Goal: Contribute content: Contribute content

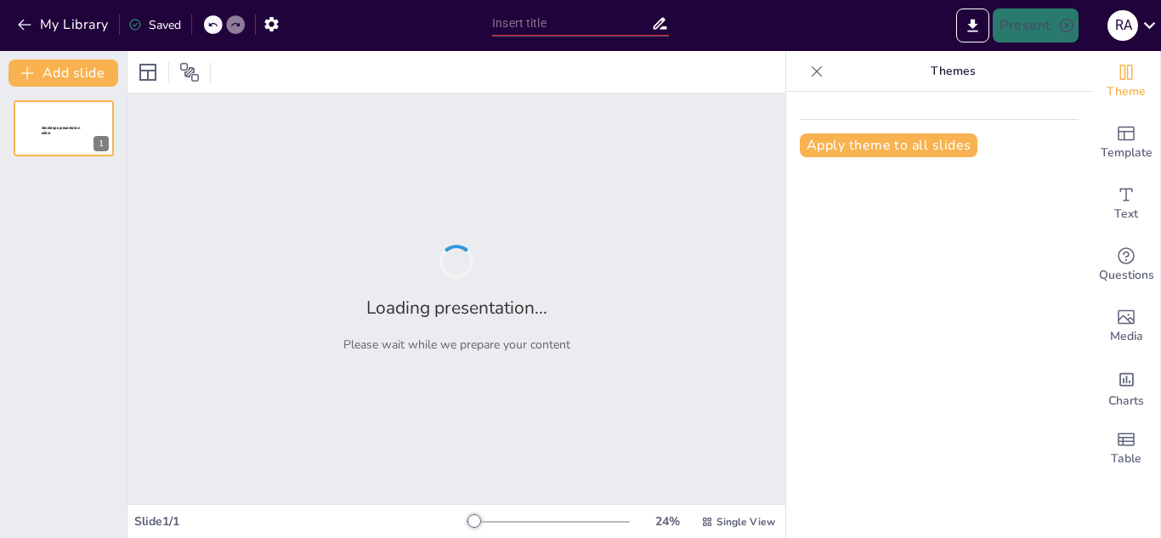
type input "أساسيات الأمن السيبراني: حماية المعلومات في العصر الرقمي"
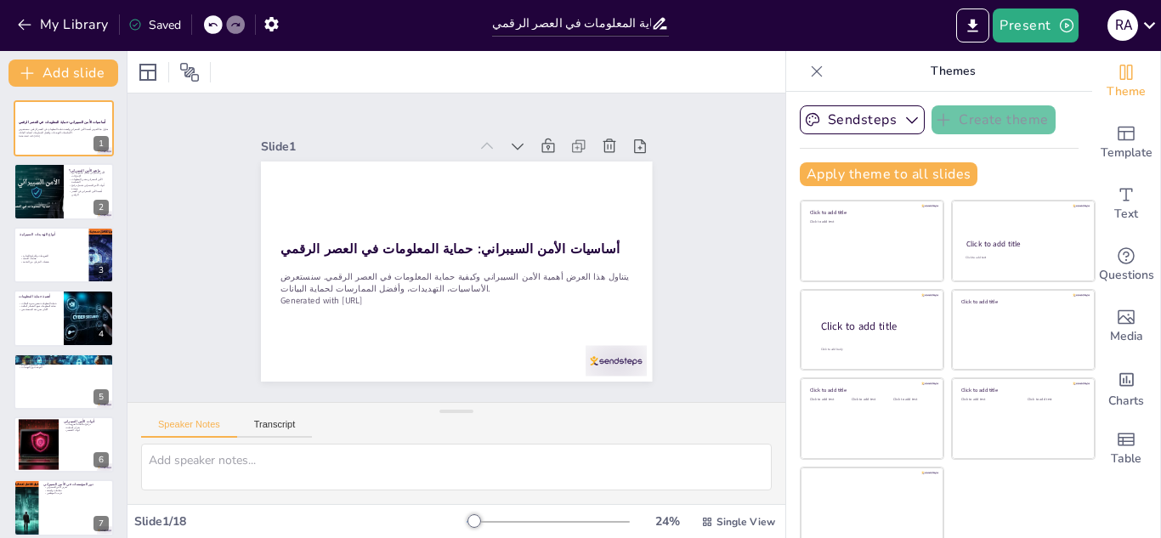
checkbox input "true"
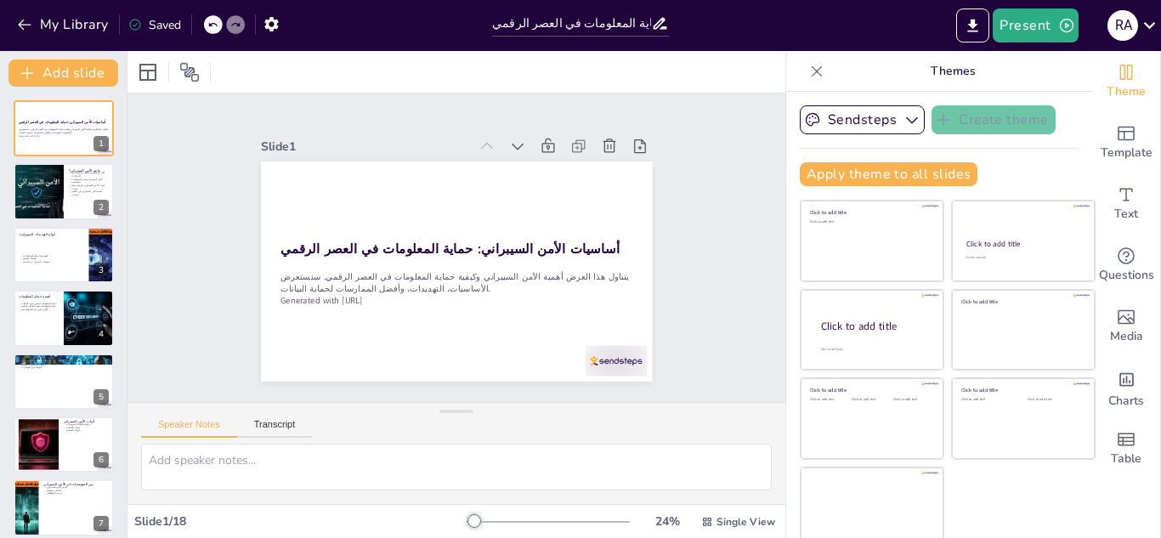
checkbox input "true"
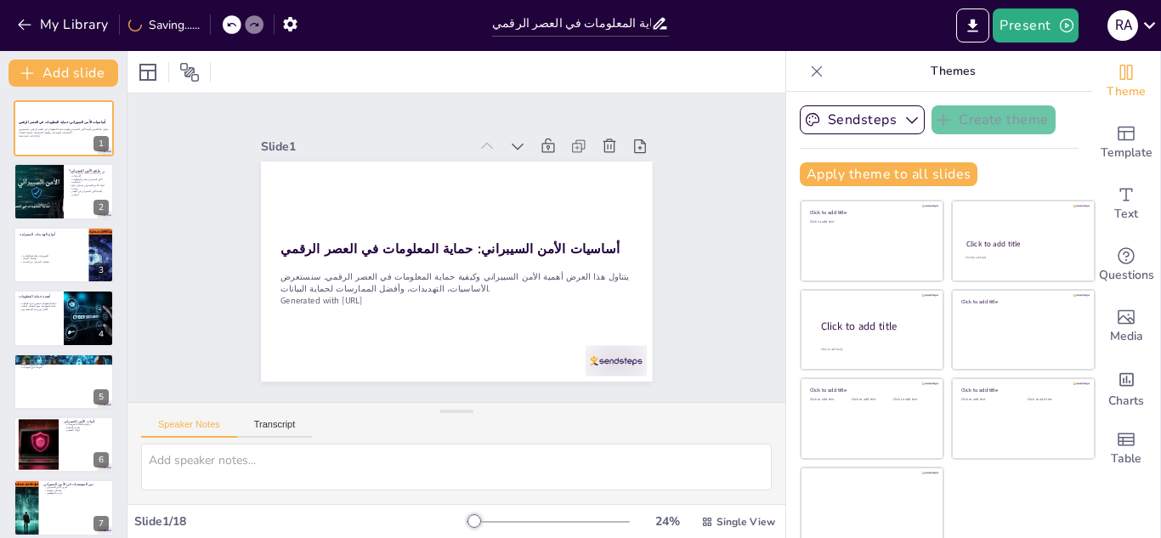
checkbox input "true"
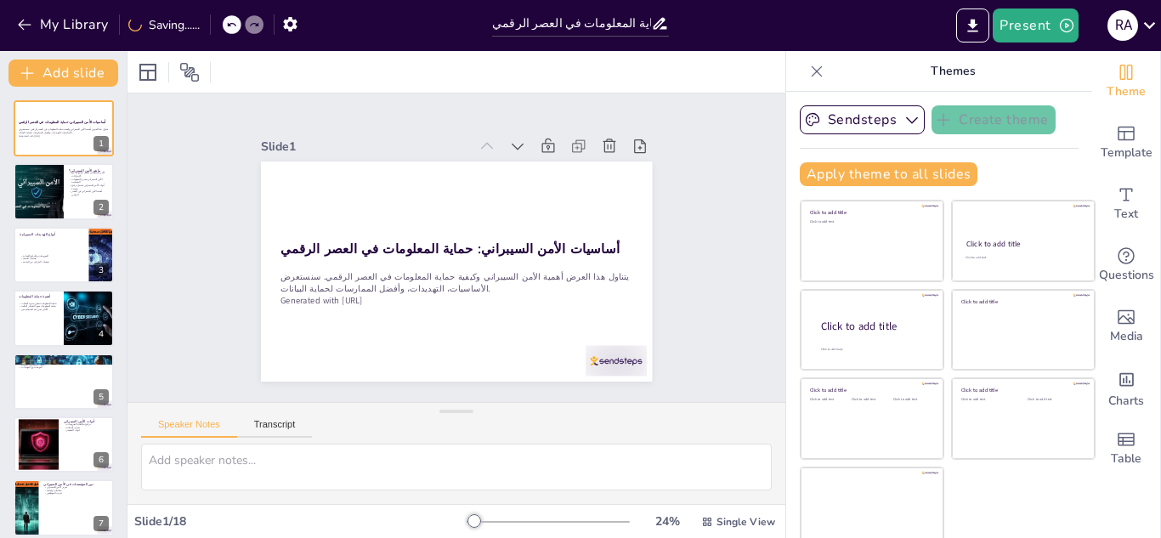
checkbox input "true"
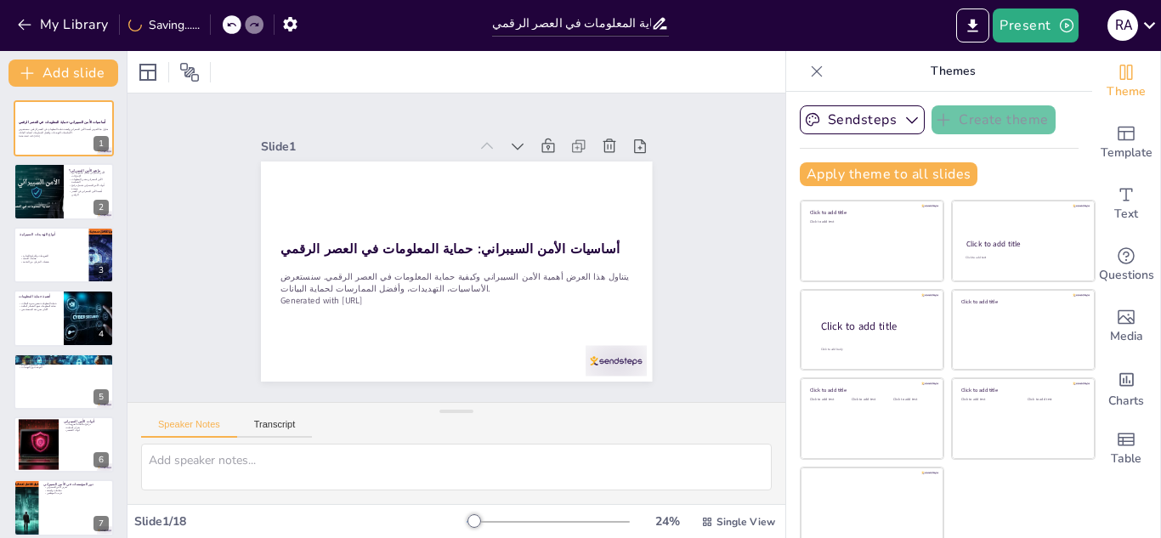
checkbox input "true"
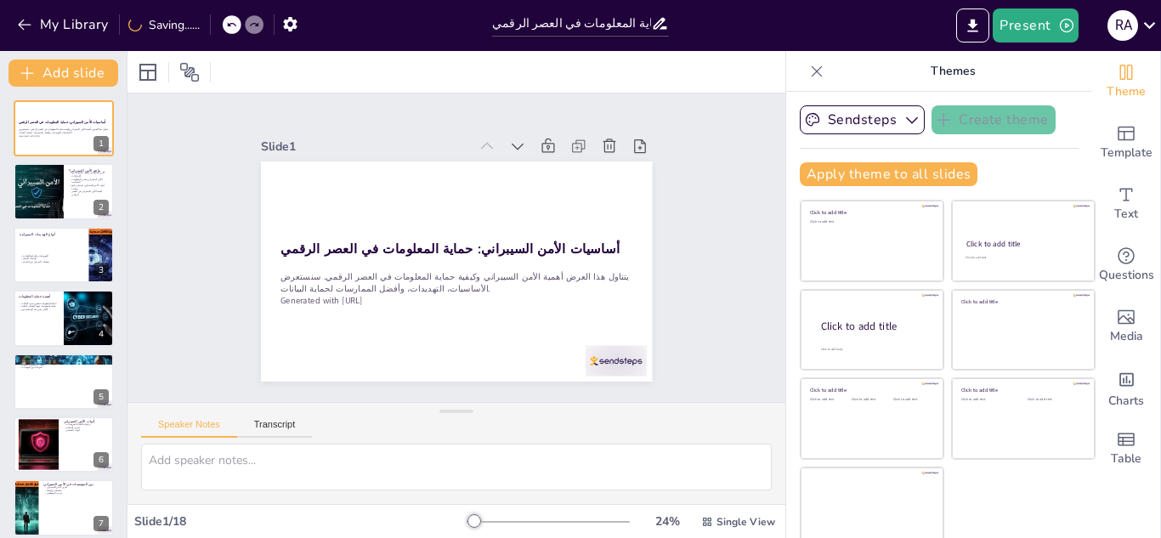
checkbox input "true"
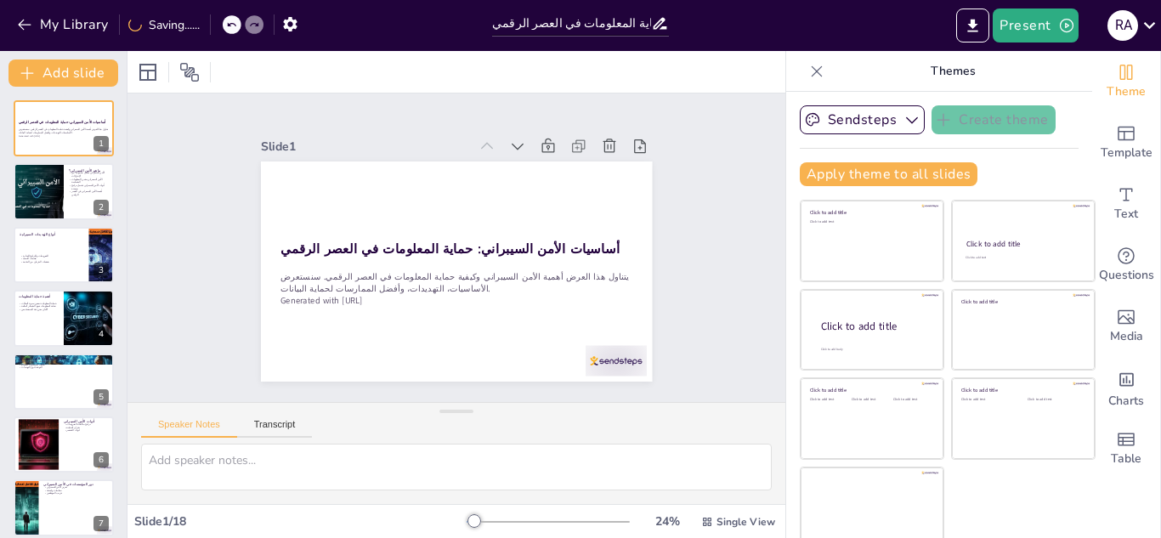
checkbox input "true"
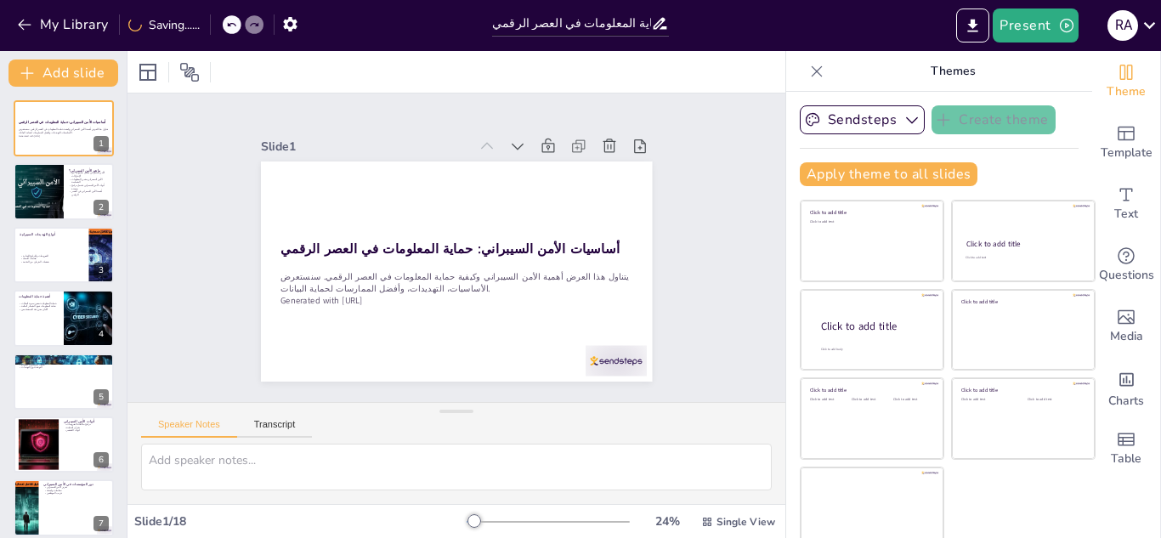
checkbox input "true"
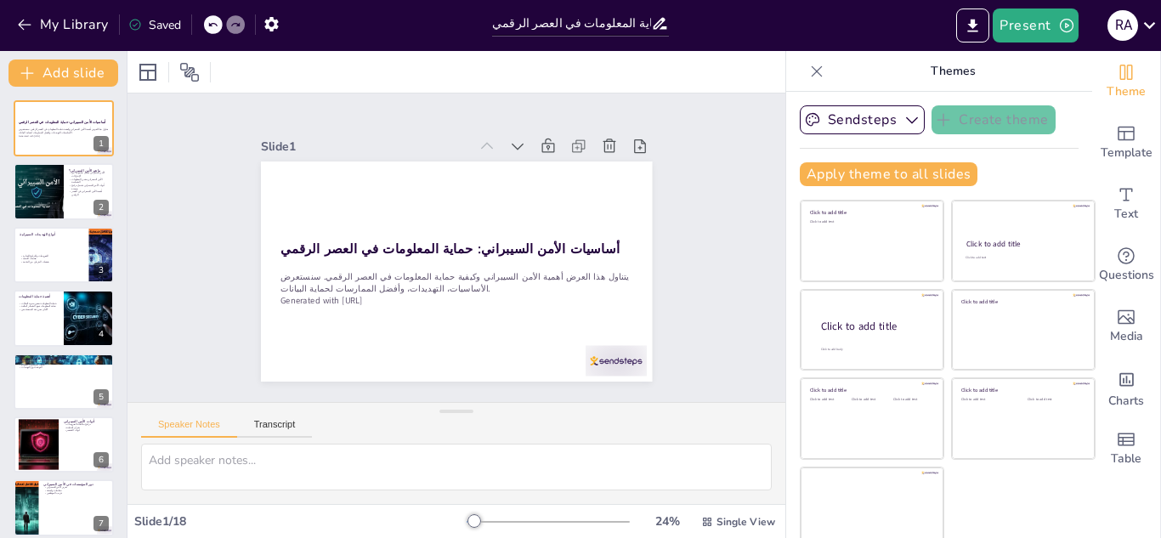
checkbox input "true"
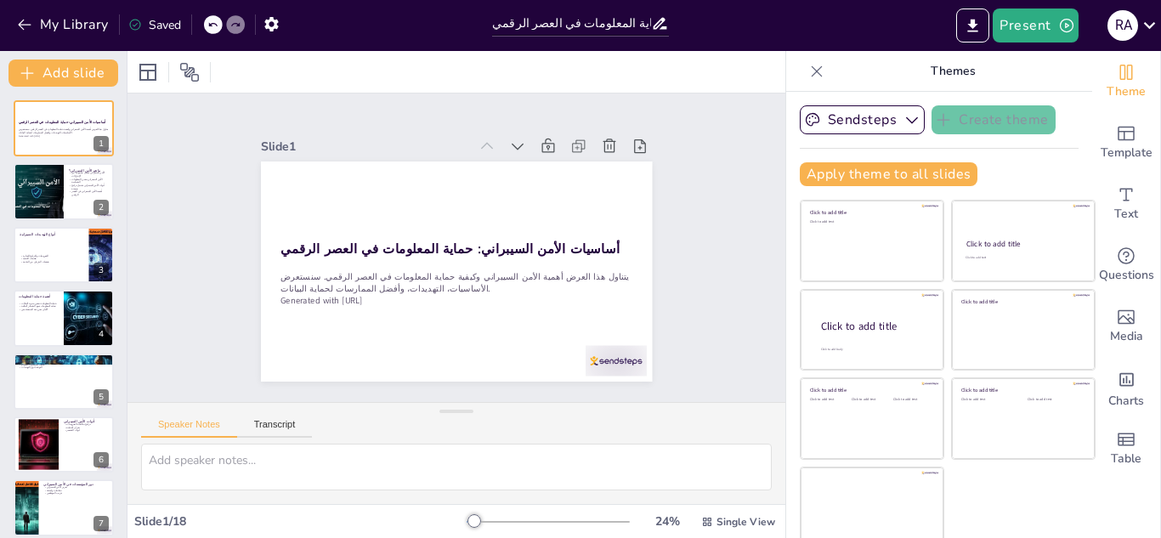
checkbox input "true"
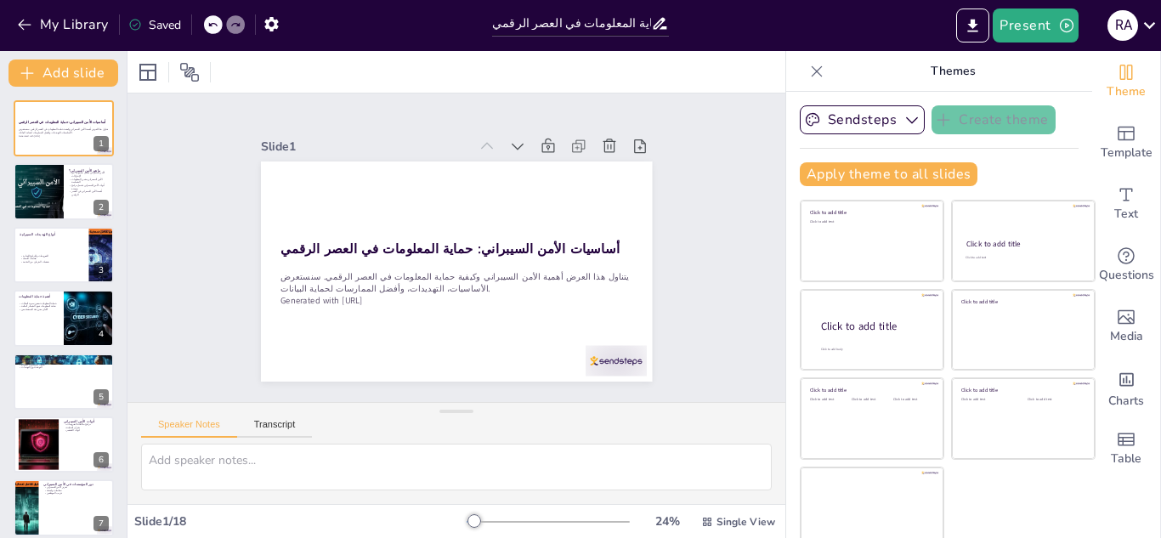
checkbox input "true"
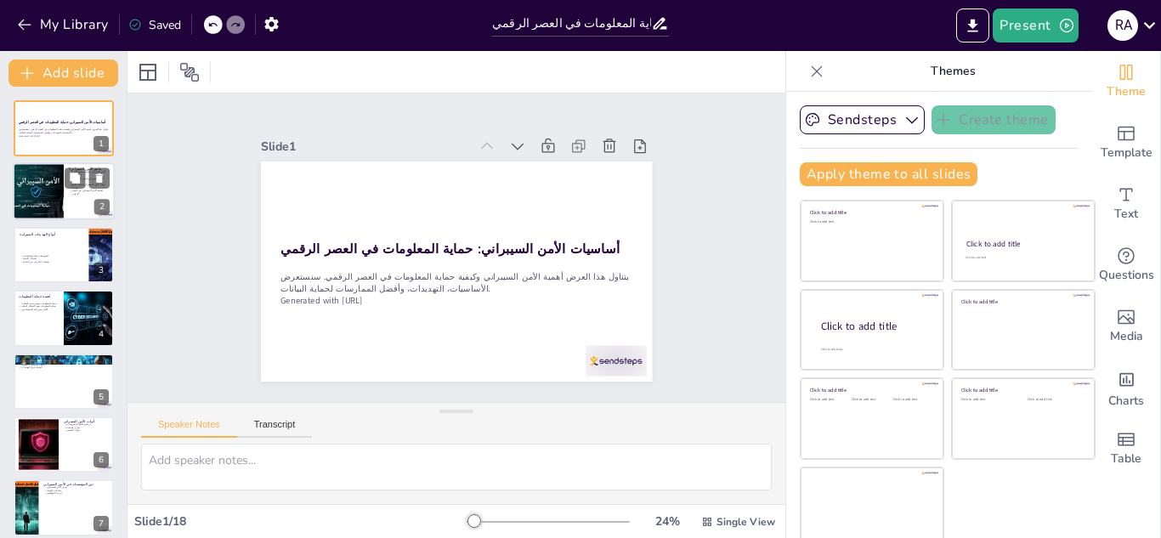
checkbox input "true"
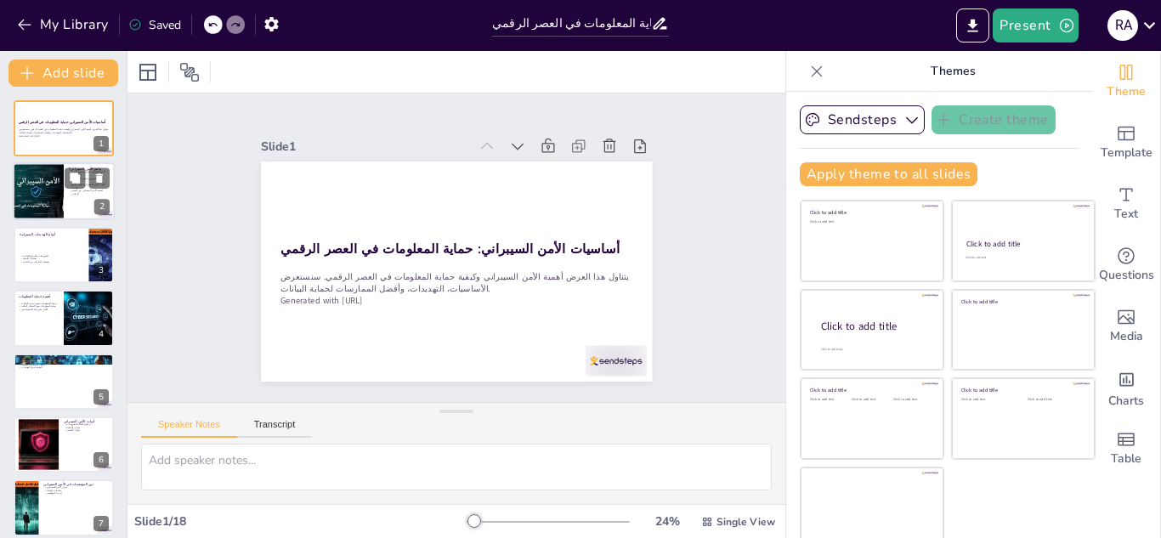
click at [58, 208] on div at bounding box center [38, 192] width 87 height 58
type textarea "lorem ipsumdolo si ametc adip elits doeius te incididun utlaboree. dol magnaali…"
checkbox input "true"
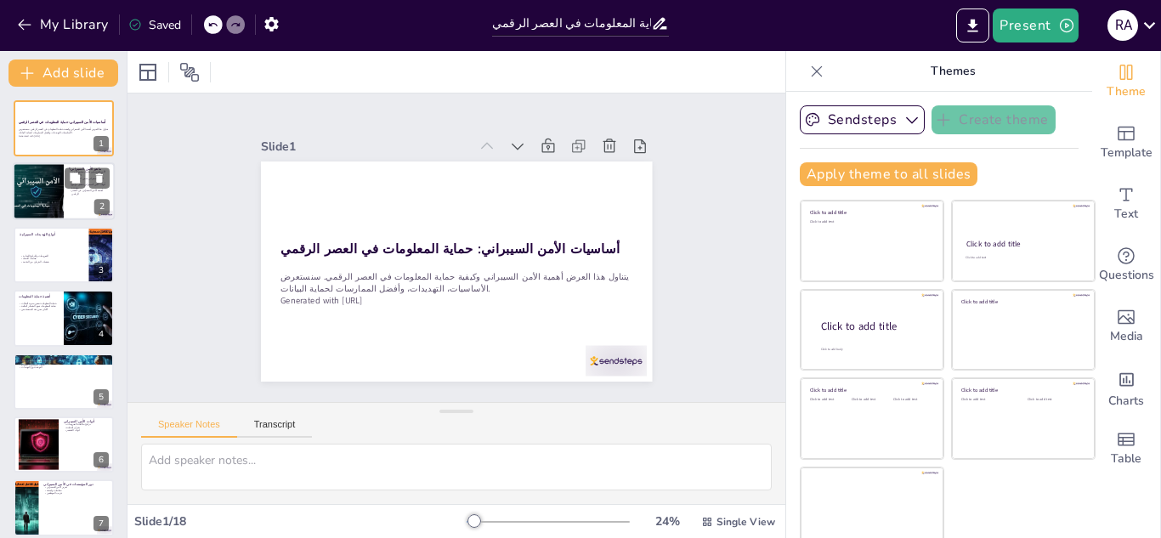
checkbox input "true"
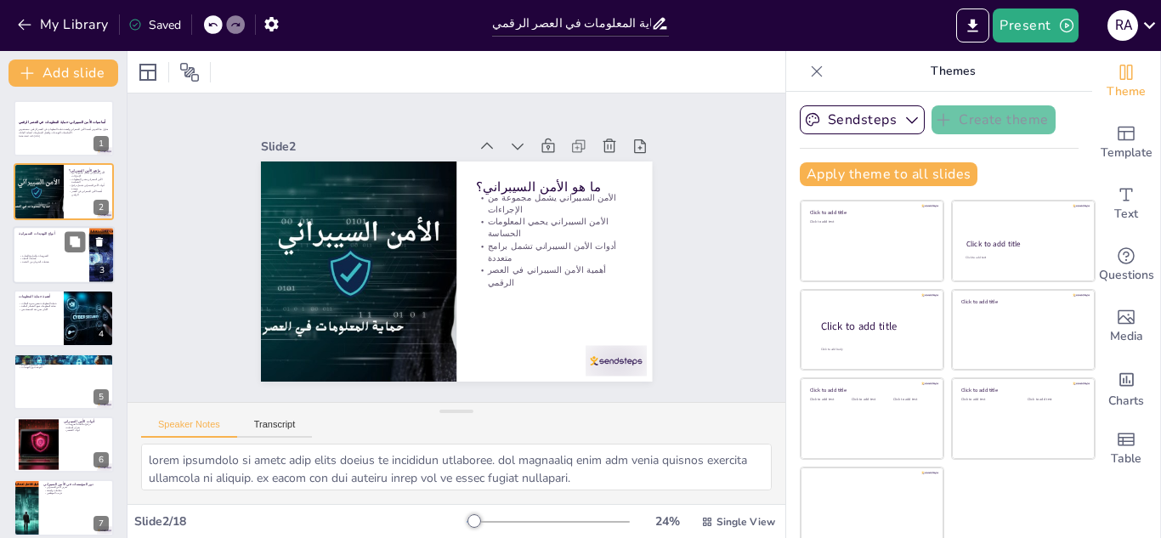
checkbox input "true"
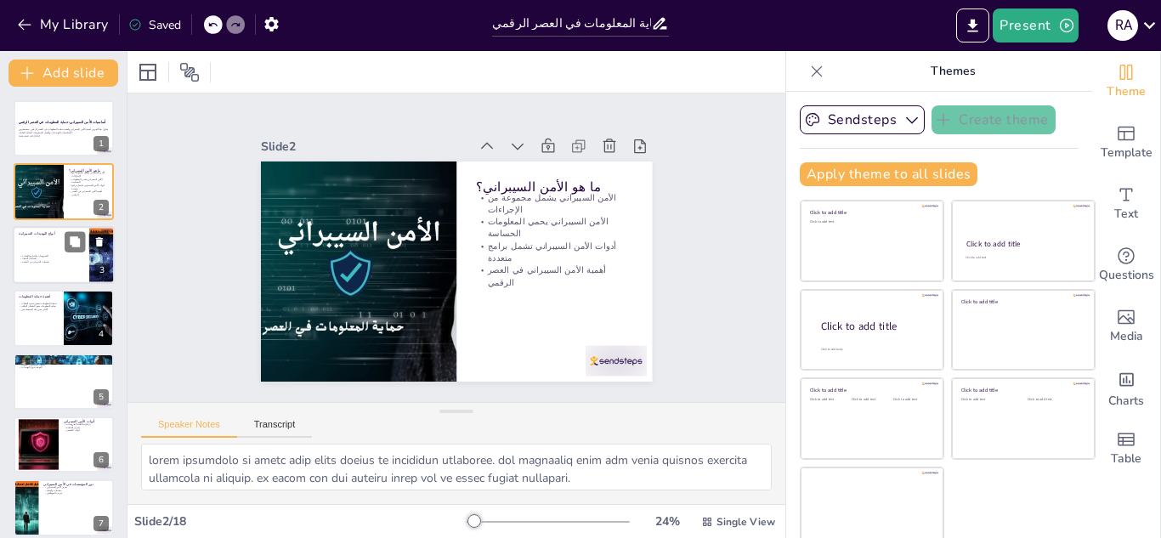
checkbox input "true"
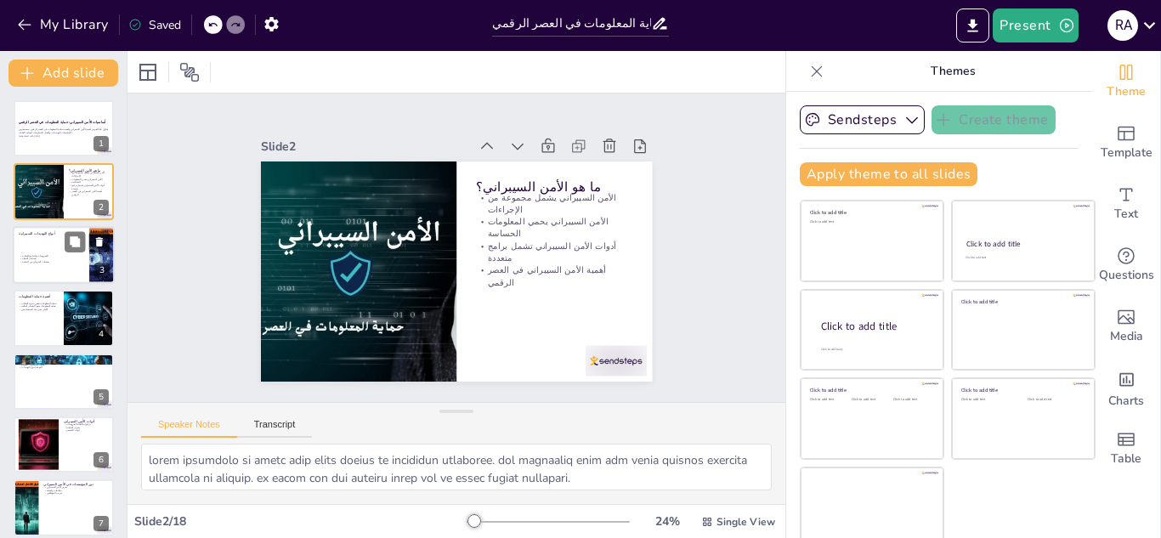
checkbox input "true"
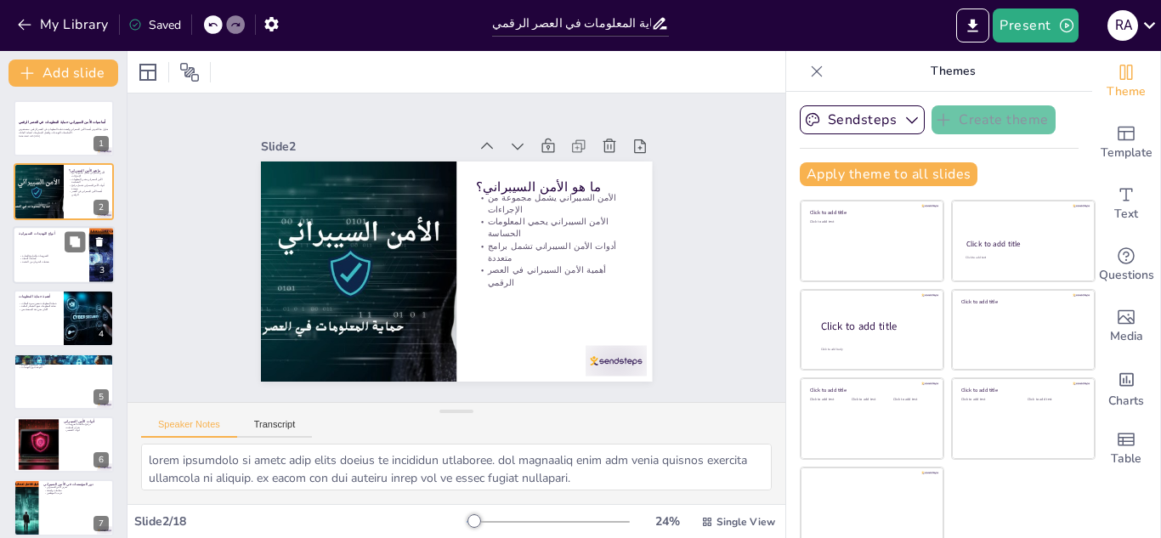
checkbox input "true"
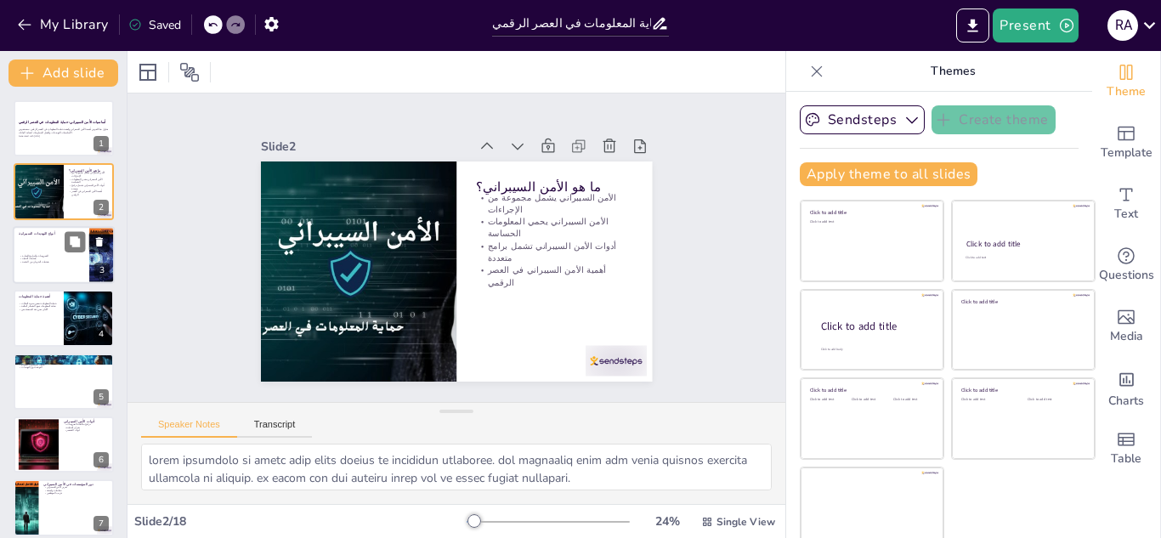
click at [48, 242] on div "الفيروسات والبرامج الضارة هجمات التصيد هجمات الحرمان من الخدمة" at bounding box center [63, 258] width 87 height 37
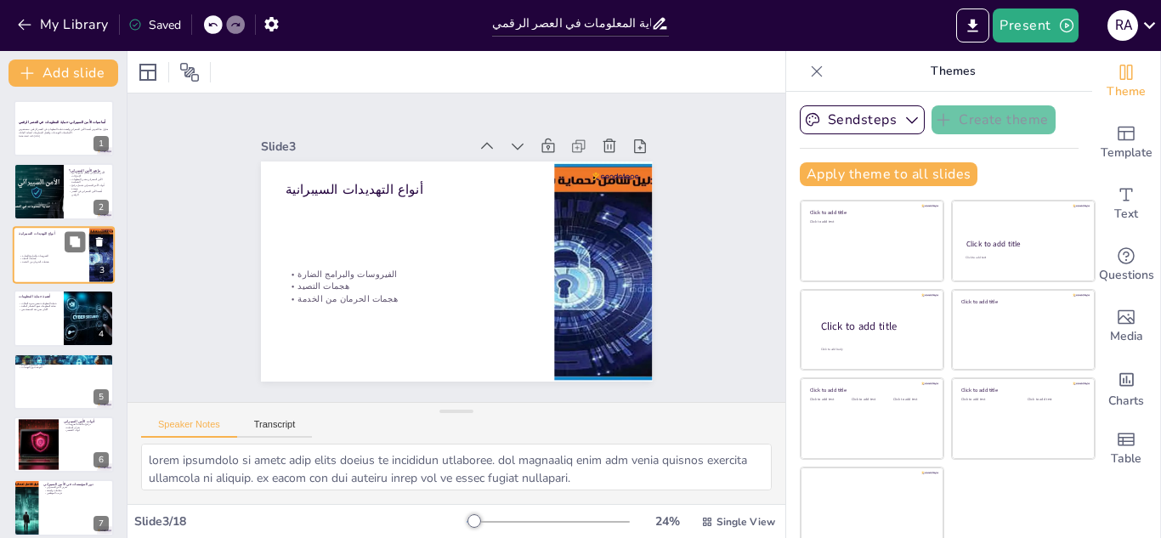
type textarea "الفيروسات تعتبر من أكثر التهديدات شيوعًا، حيث يمكن أن تتسبب في أضرار جسيمة للأن…"
checkbox input "true"
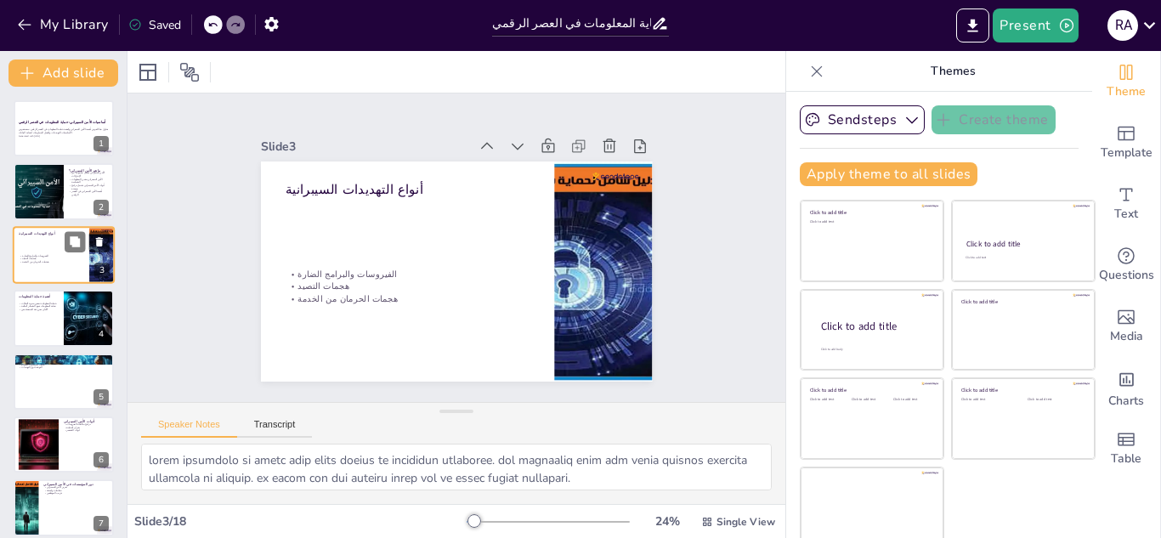
checkbox input "true"
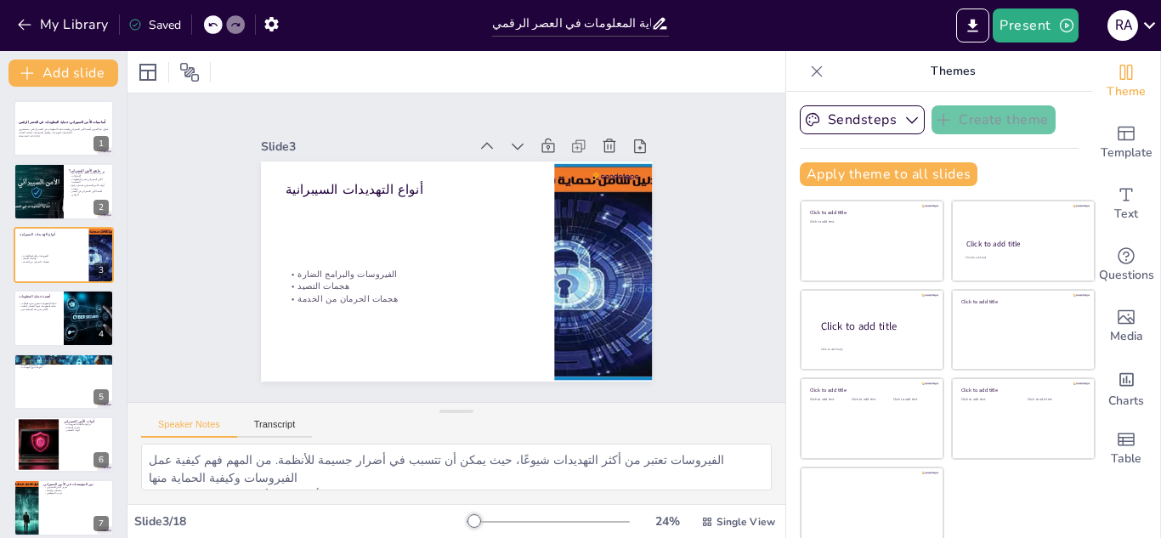
checkbox input "true"
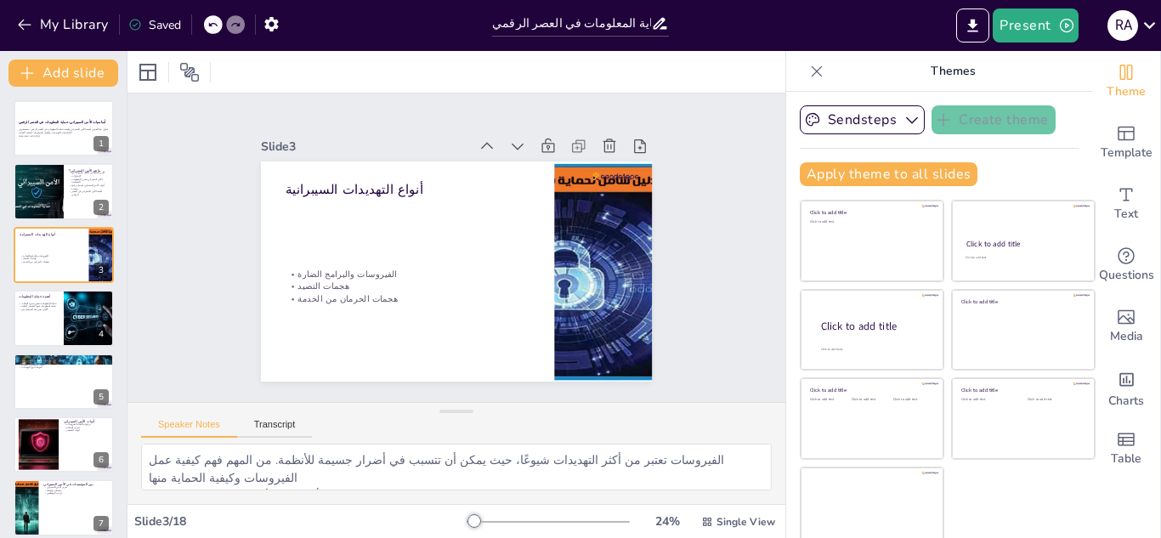
checkbox input "true"
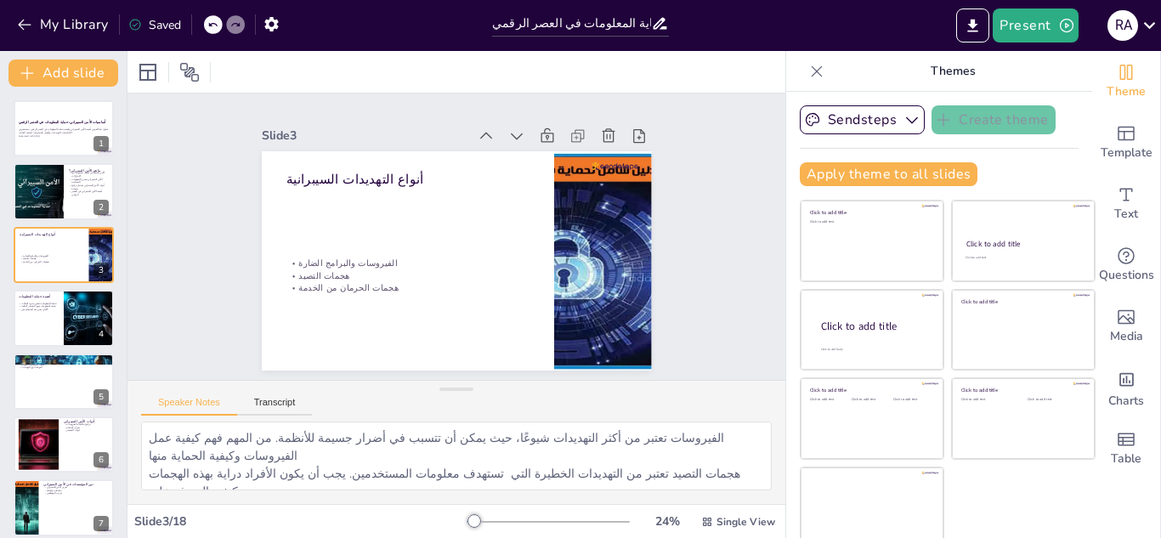
checkbox input "true"
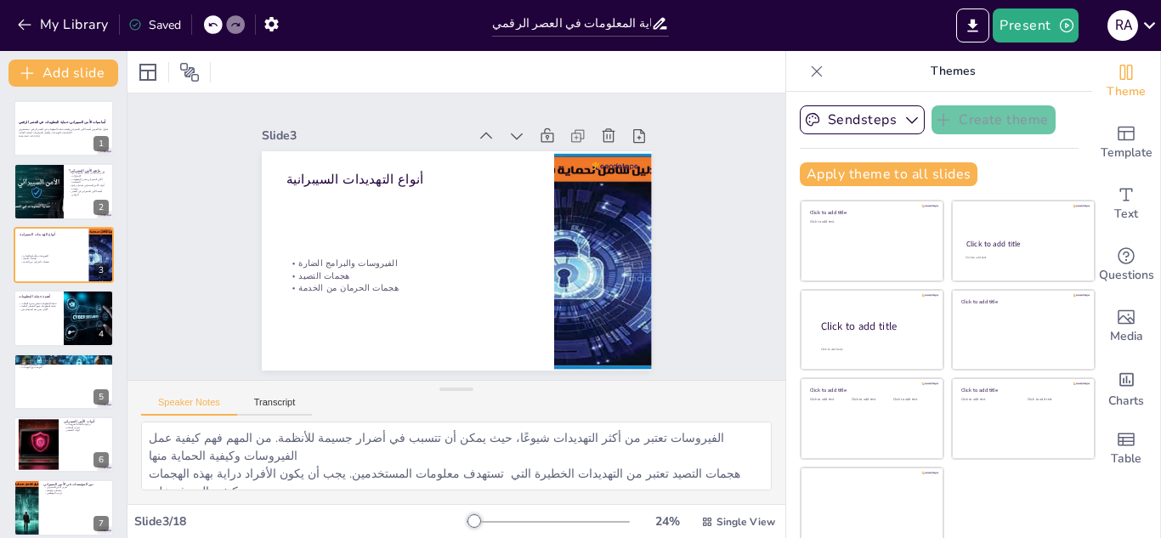
checkbox input "true"
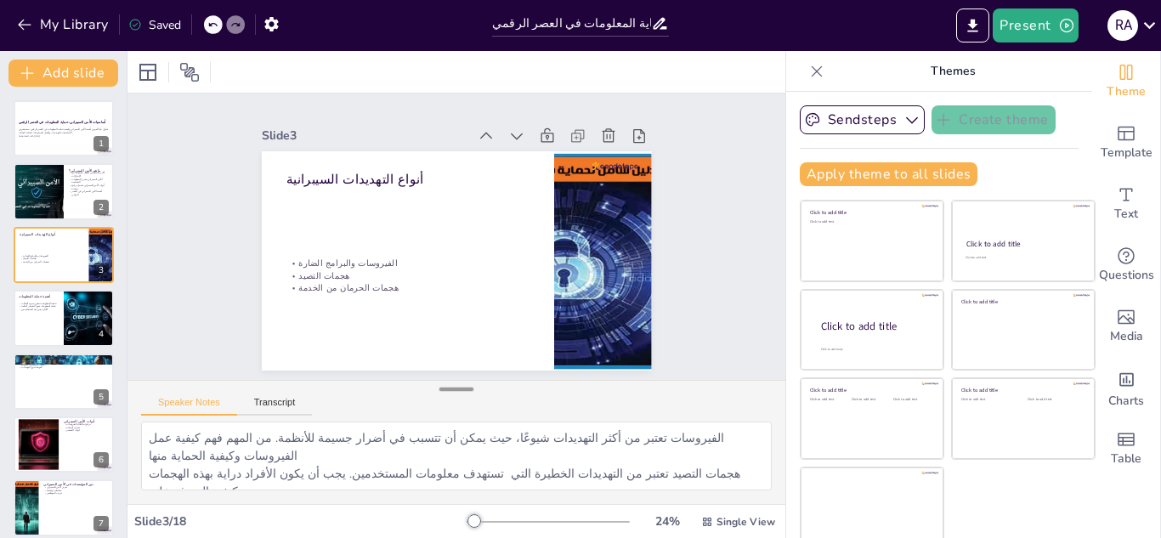
checkbox input "true"
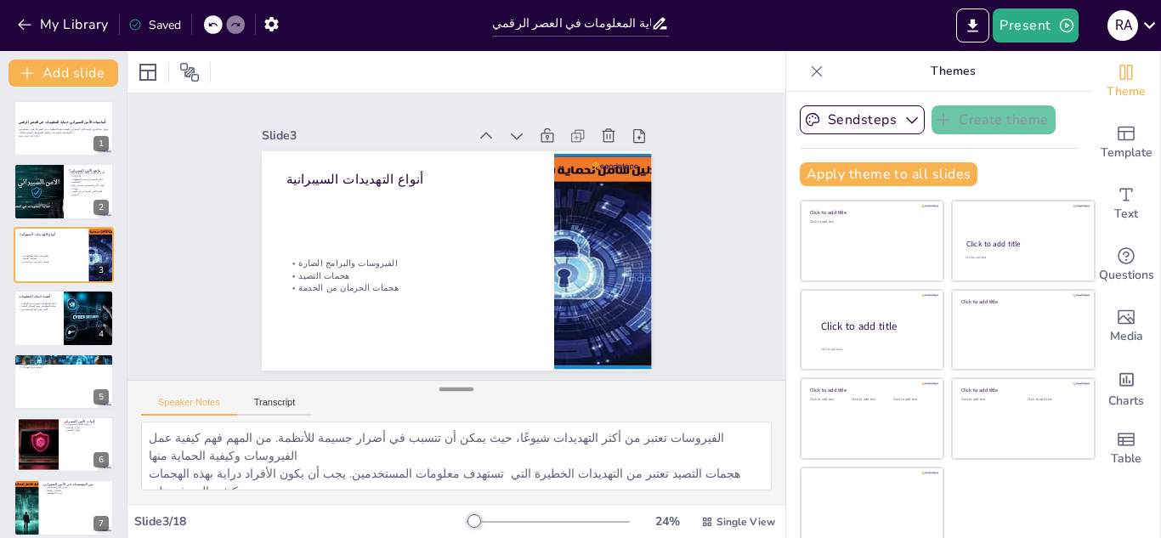
checkbox input "true"
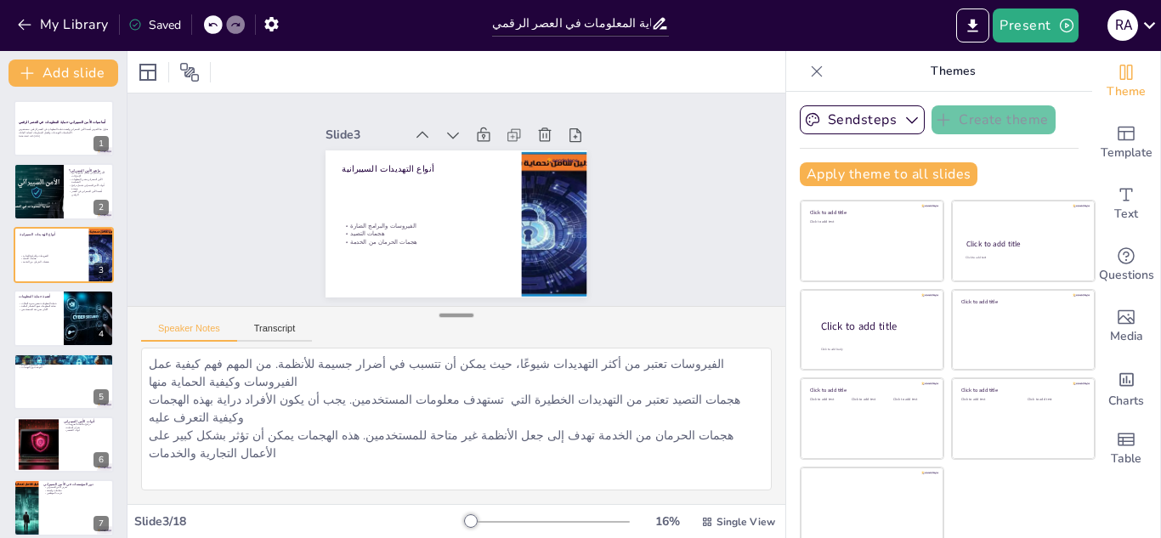
checkbox input "true"
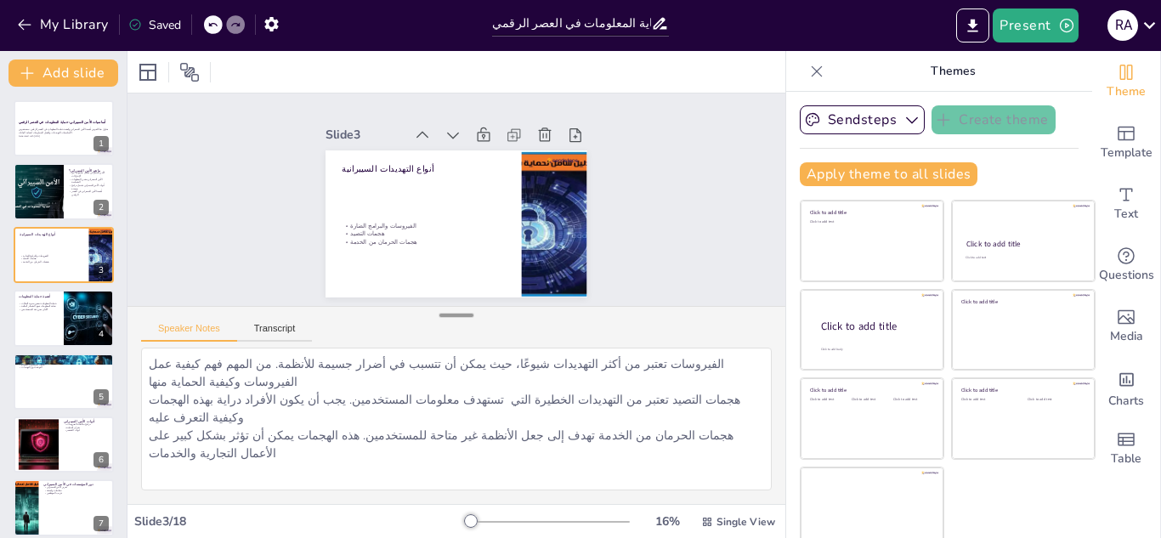
checkbox input "true"
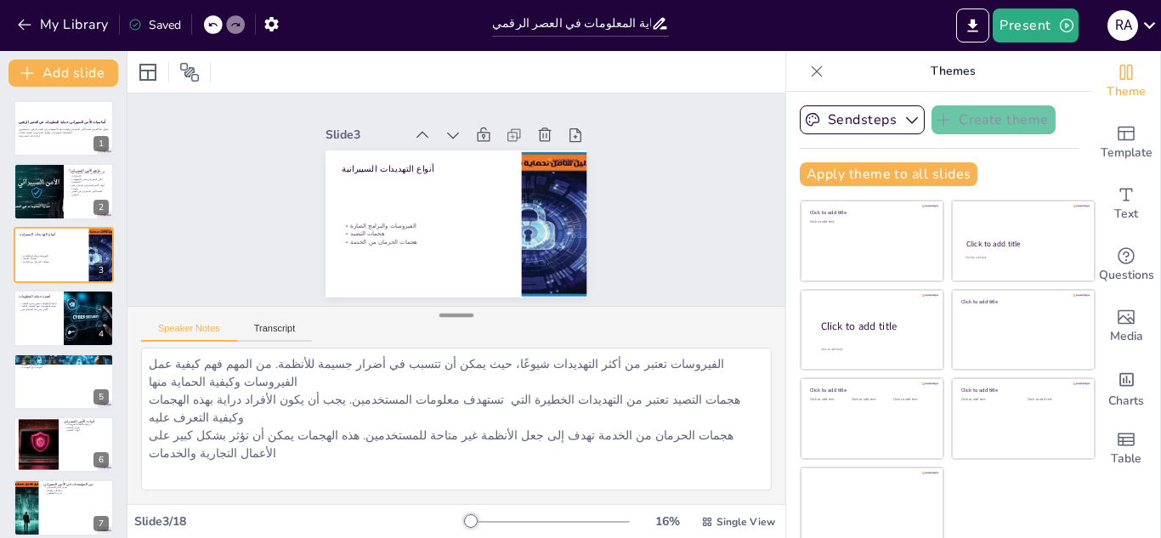
checkbox input "true"
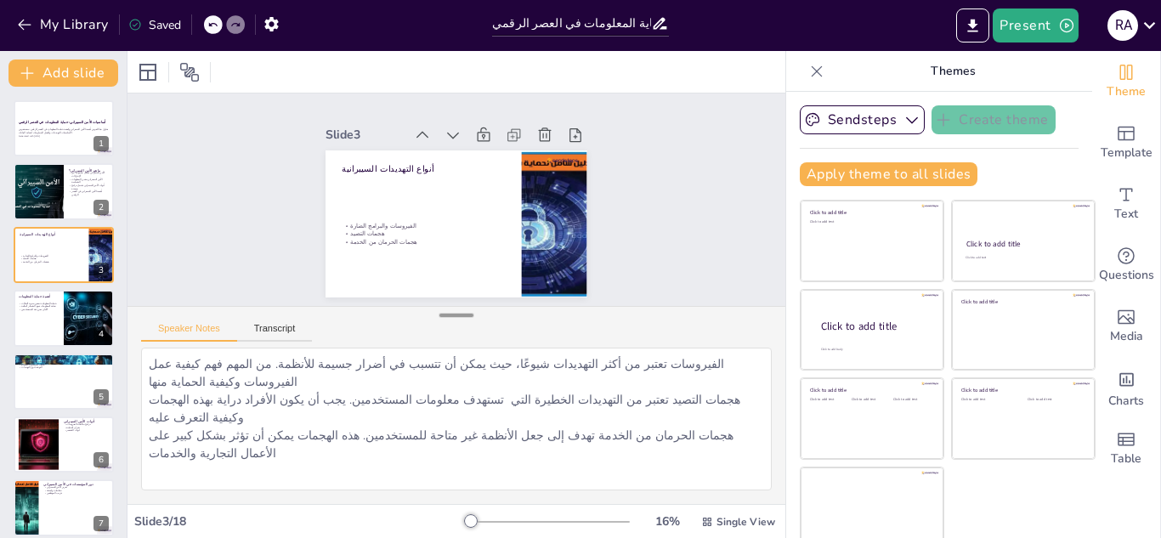
checkbox input "true"
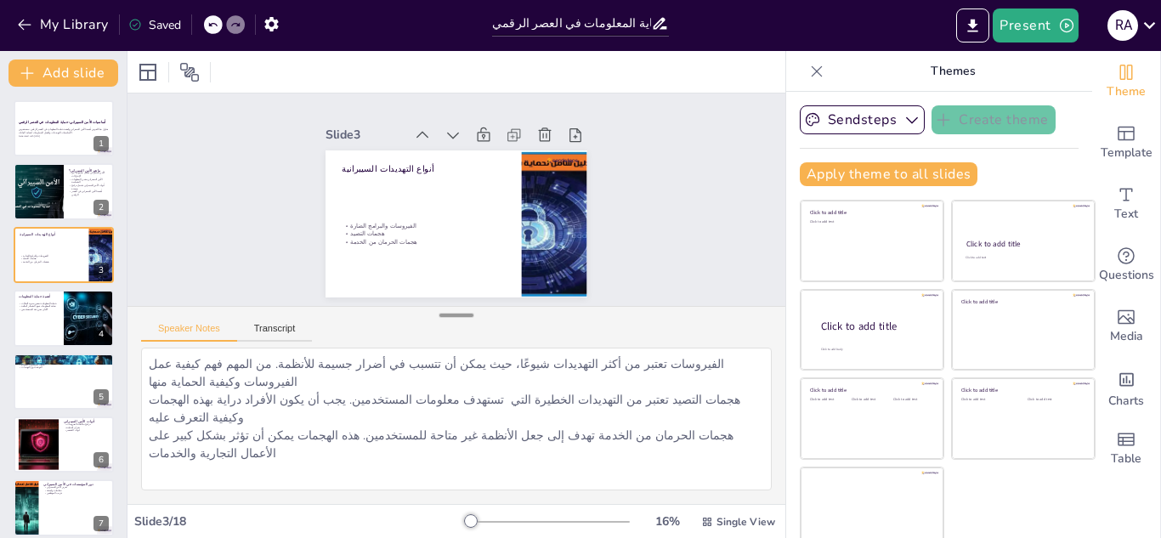
checkbox input "true"
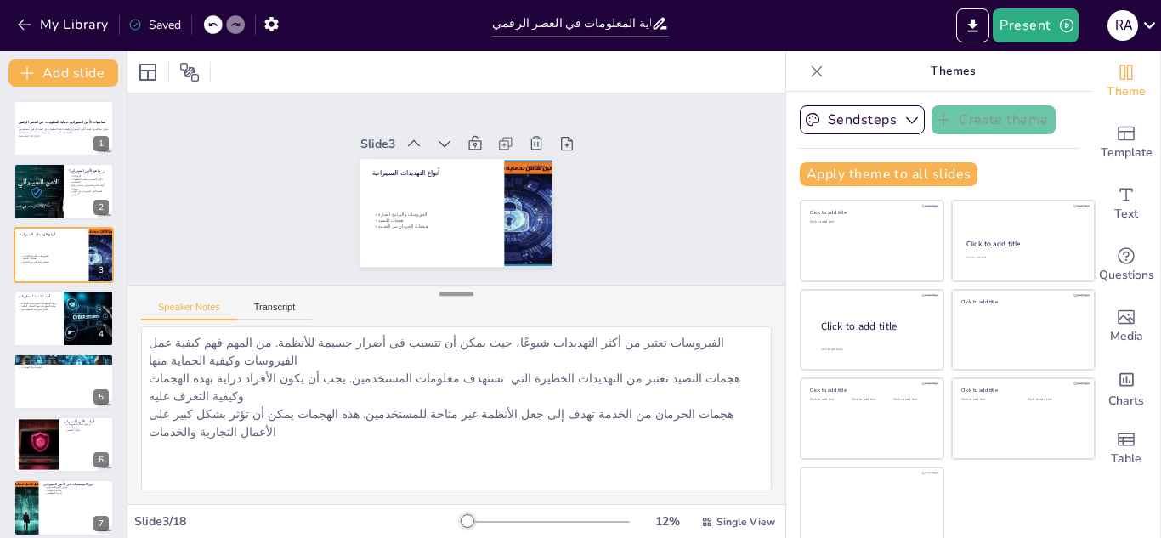
checkbox input "true"
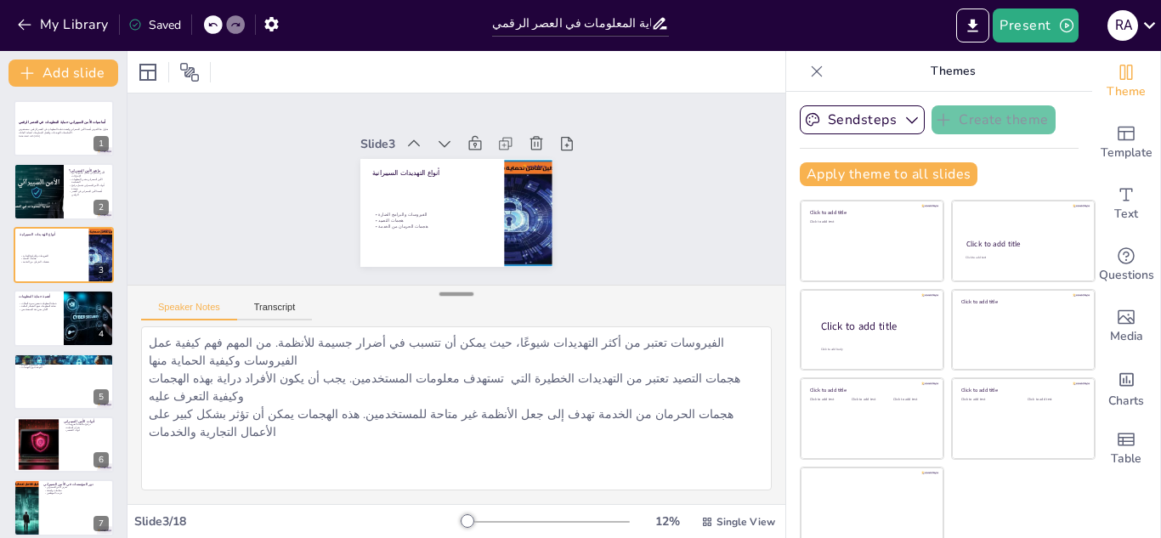
checkbox input "true"
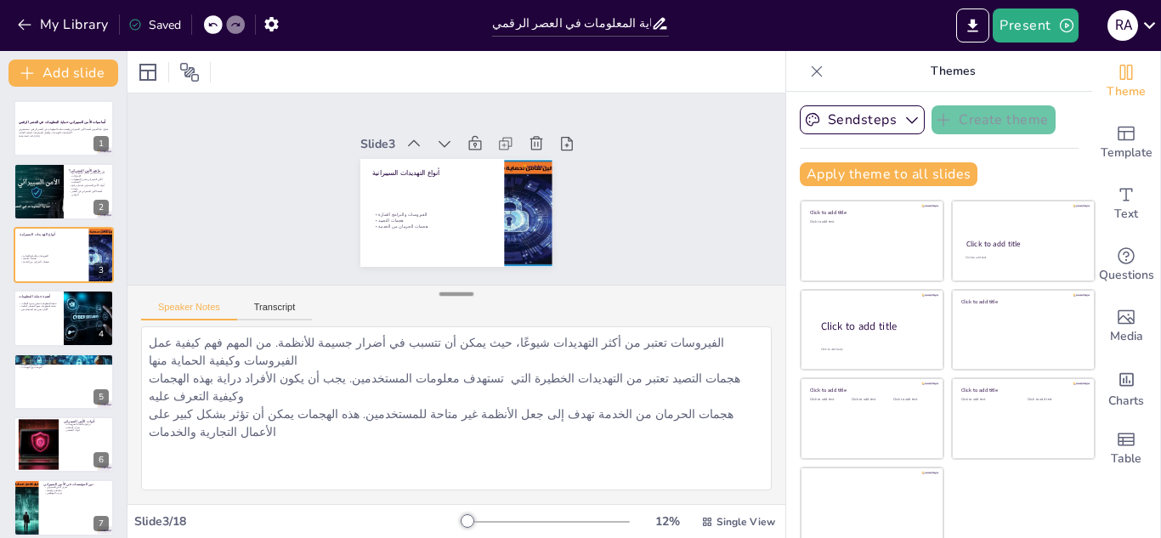
checkbox input "true"
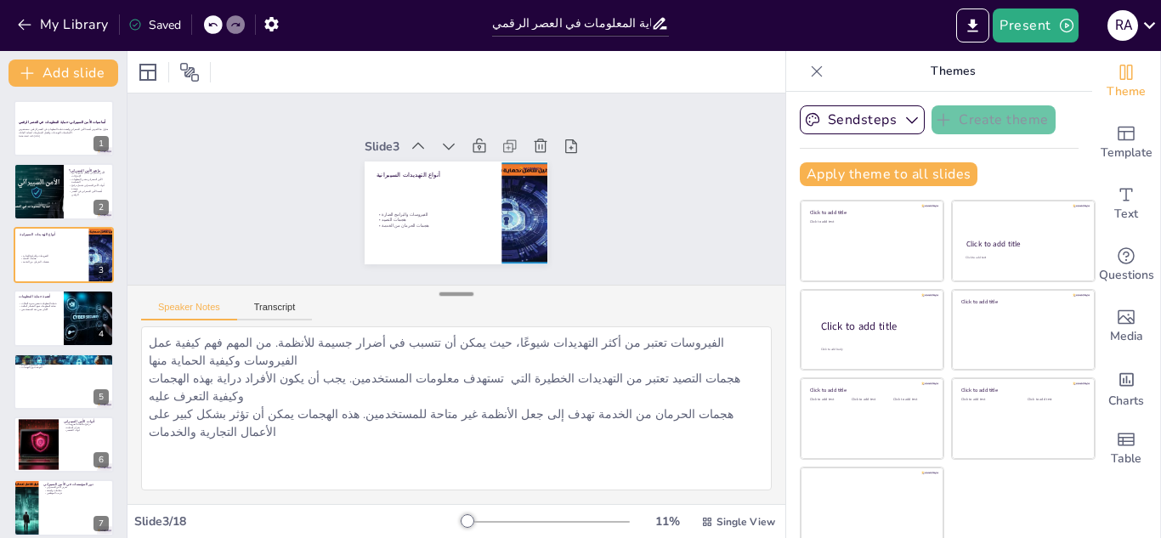
checkbox input "true"
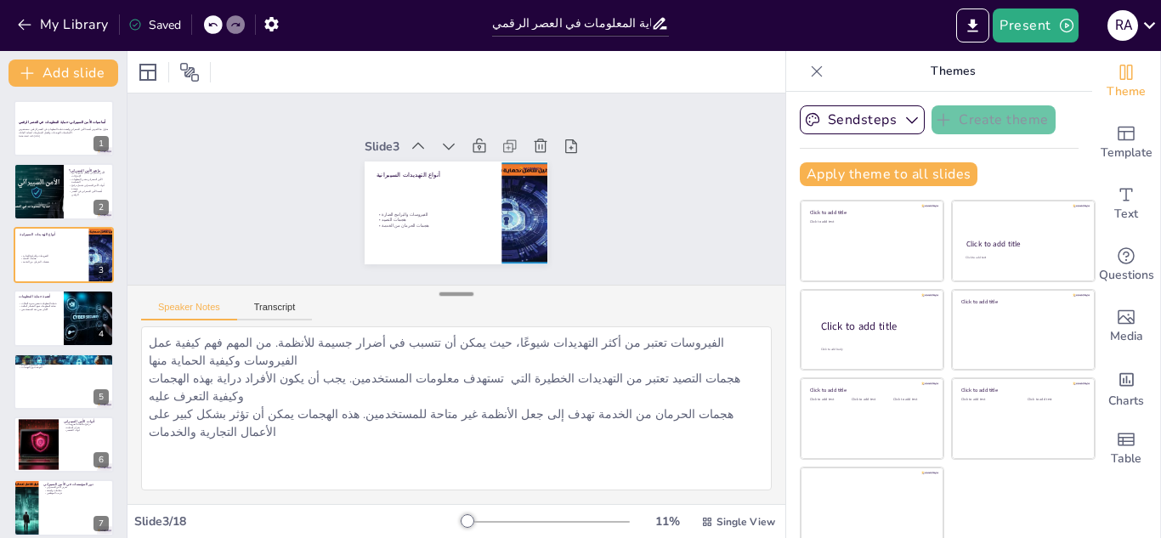
checkbox input "true"
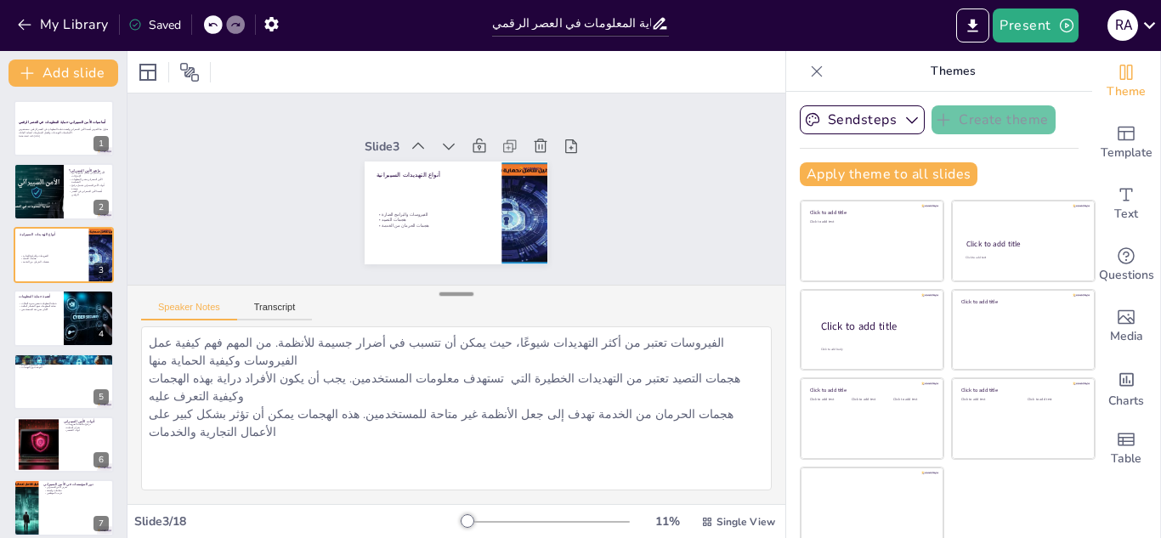
drag, startPoint x: 431, startPoint y: 410, endPoint x: 432, endPoint y: 293, distance: 116.5
click at [440, 293] on div at bounding box center [457, 294] width 34 height 17
checkbox input "true"
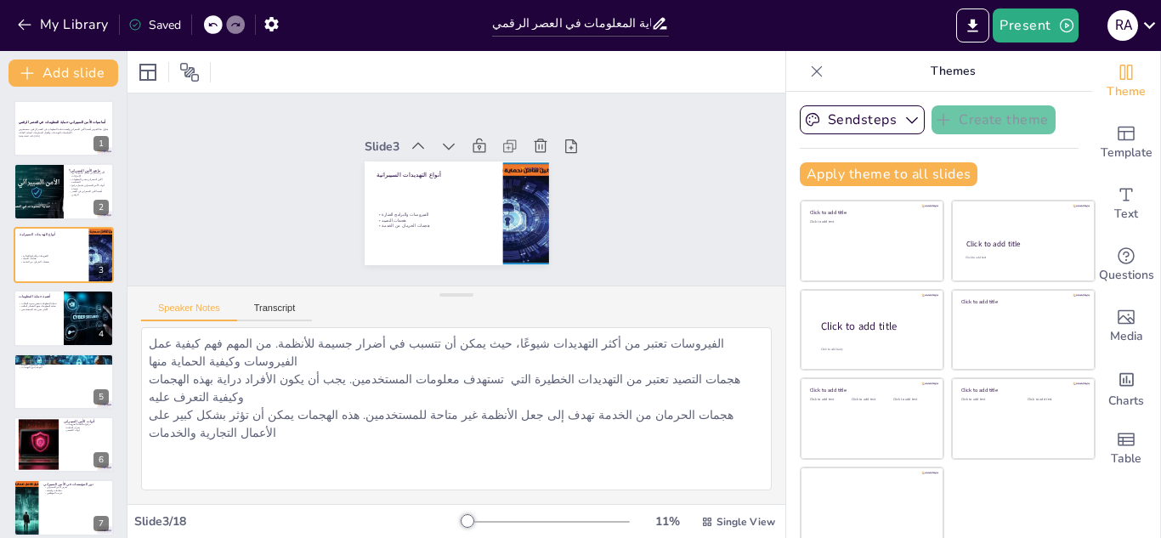
checkbox input "true"
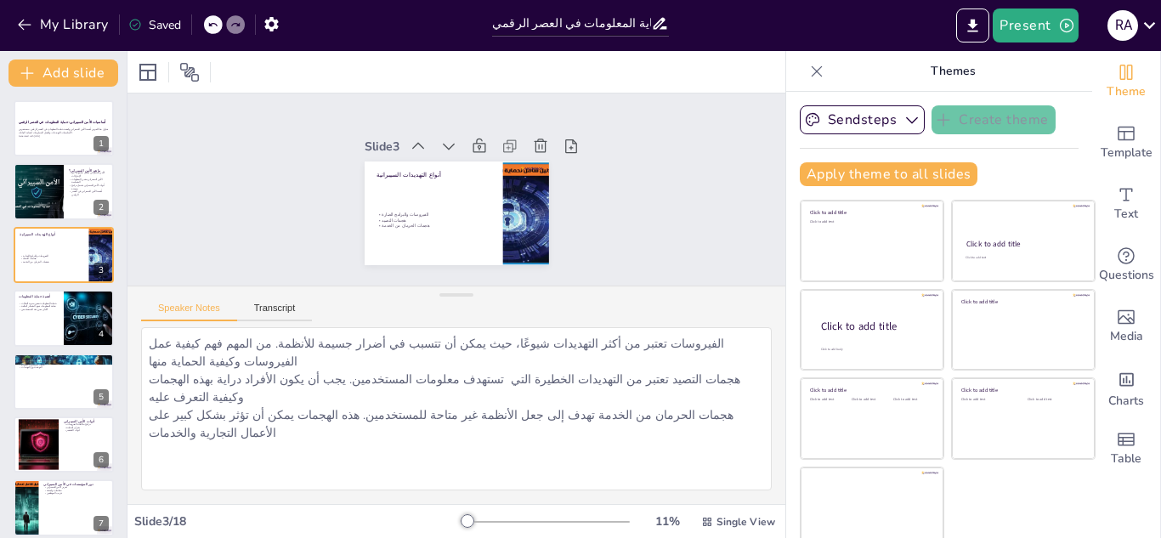
checkbox input "true"
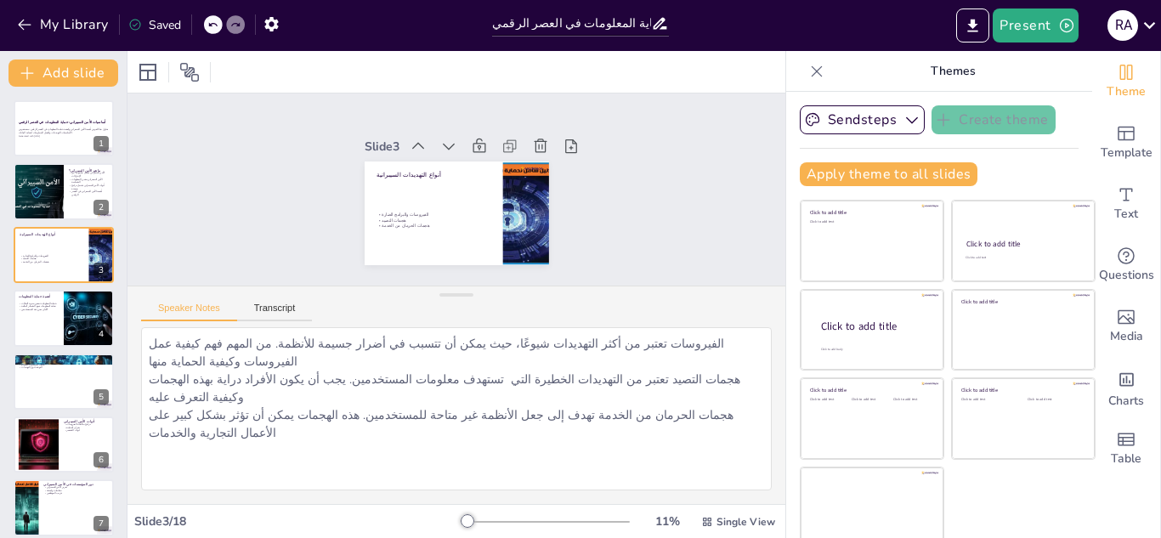
checkbox input "true"
